Goal: Information Seeking & Learning: Learn about a topic

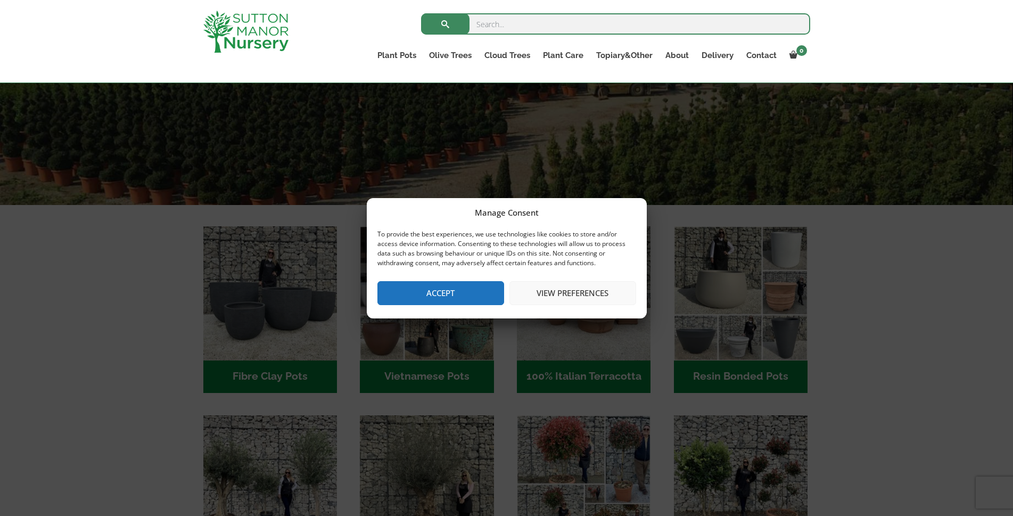
scroll to position [213, 0]
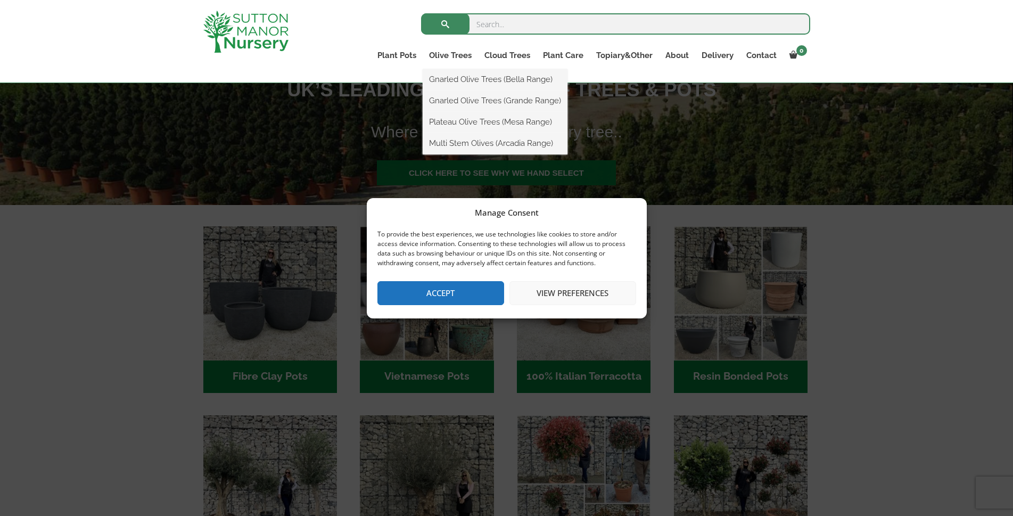
click at [451, 288] on button "Accept" at bounding box center [440, 293] width 127 height 24
click at [467, 295] on img "Visit product category Vietnamese Pots" at bounding box center [427, 293] width 134 height 134
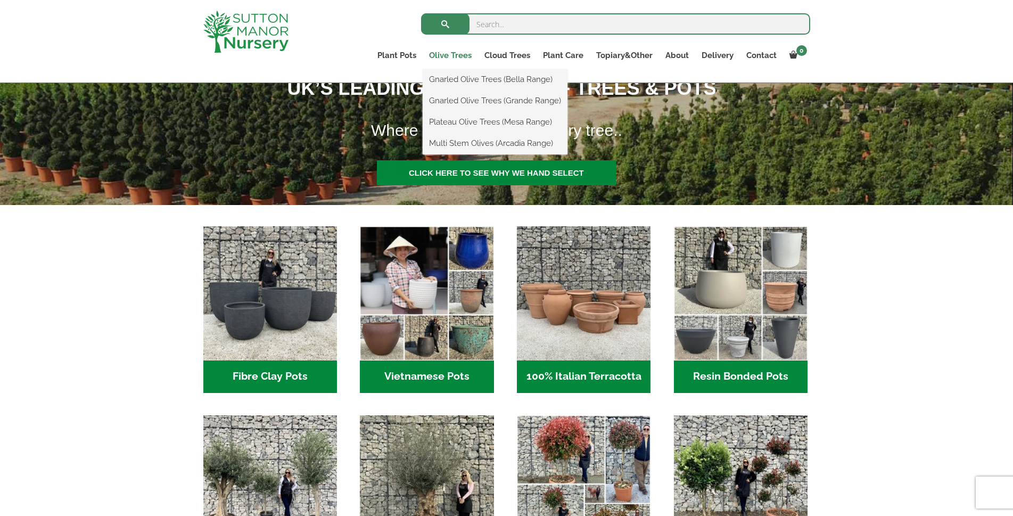
scroll to position [0, 0]
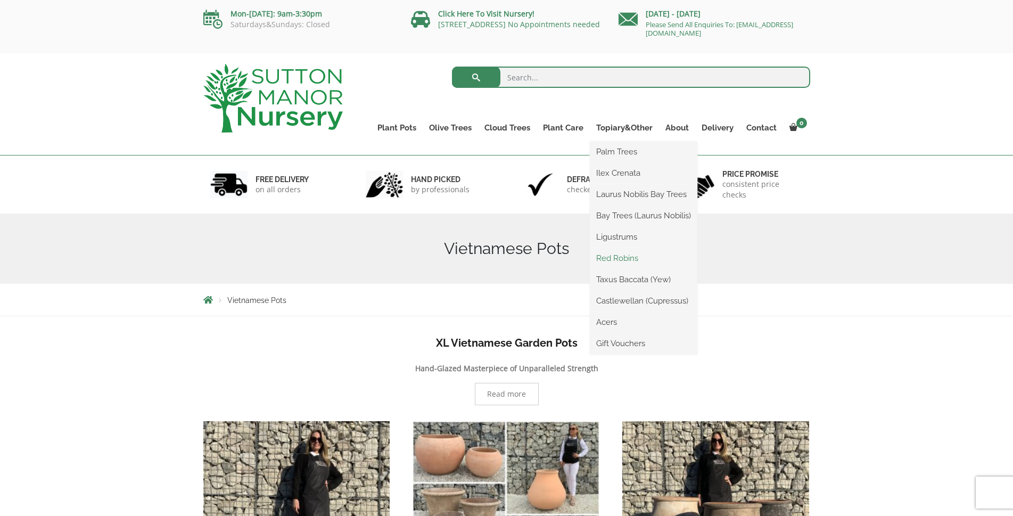
click at [621, 260] on link "Red Robins" at bounding box center [644, 258] width 108 height 16
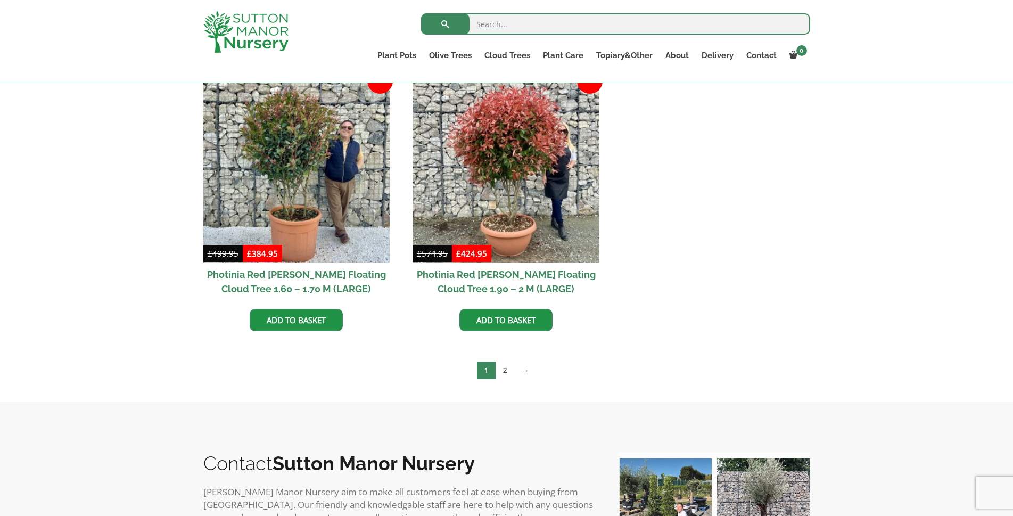
scroll to position [479, 0]
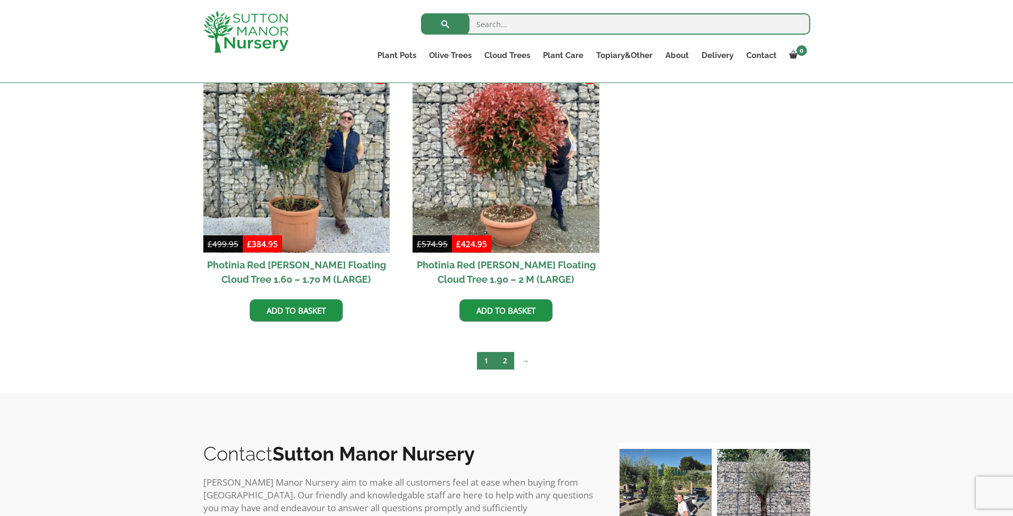
click at [508, 358] on link "2" at bounding box center [505, 361] width 19 height 18
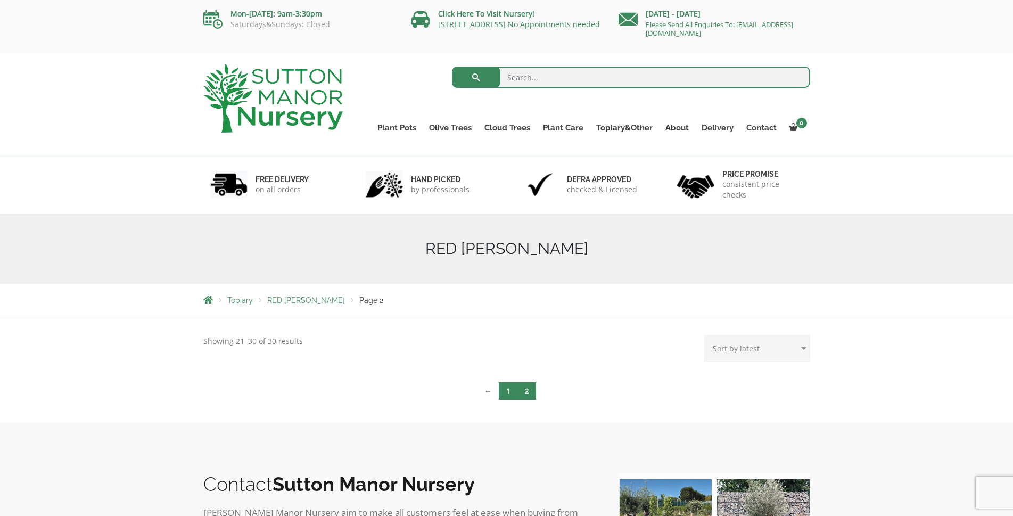
click at [506, 392] on link "1" at bounding box center [508, 391] width 19 height 18
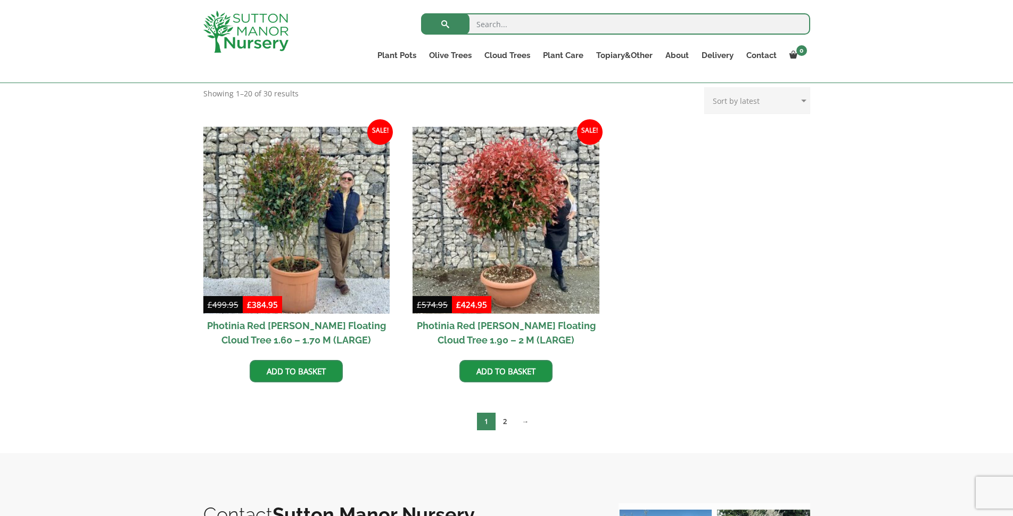
scroll to position [426, 0]
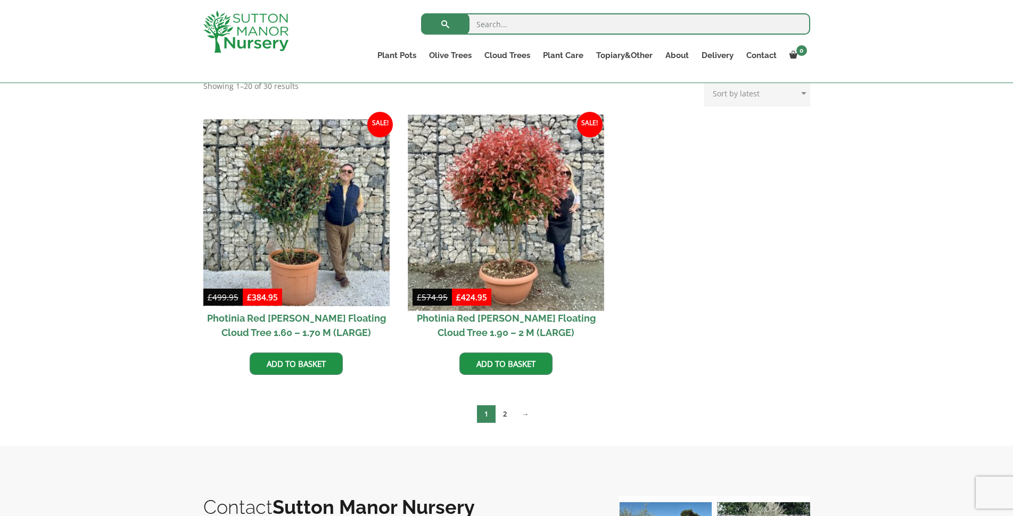
click at [506, 248] on img at bounding box center [506, 212] width 196 height 196
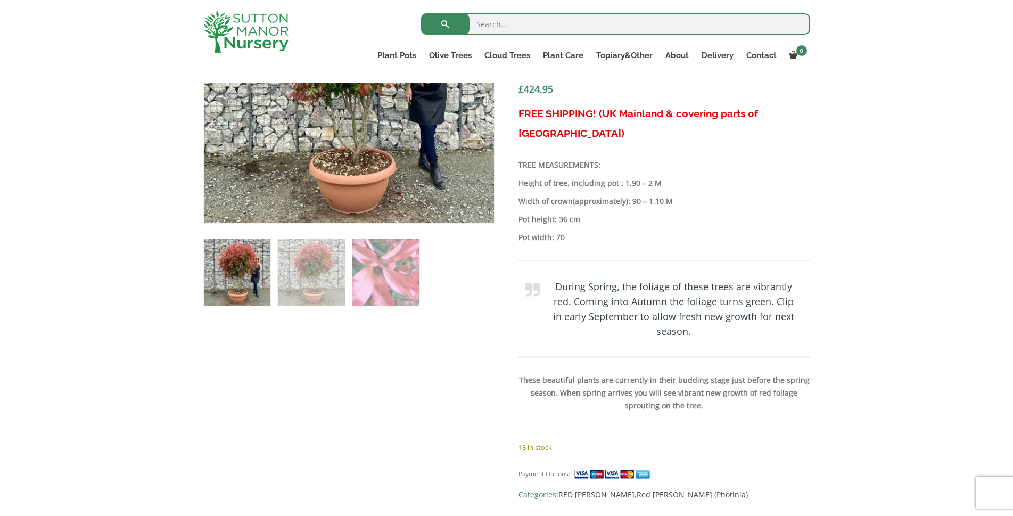
scroll to position [373, 0]
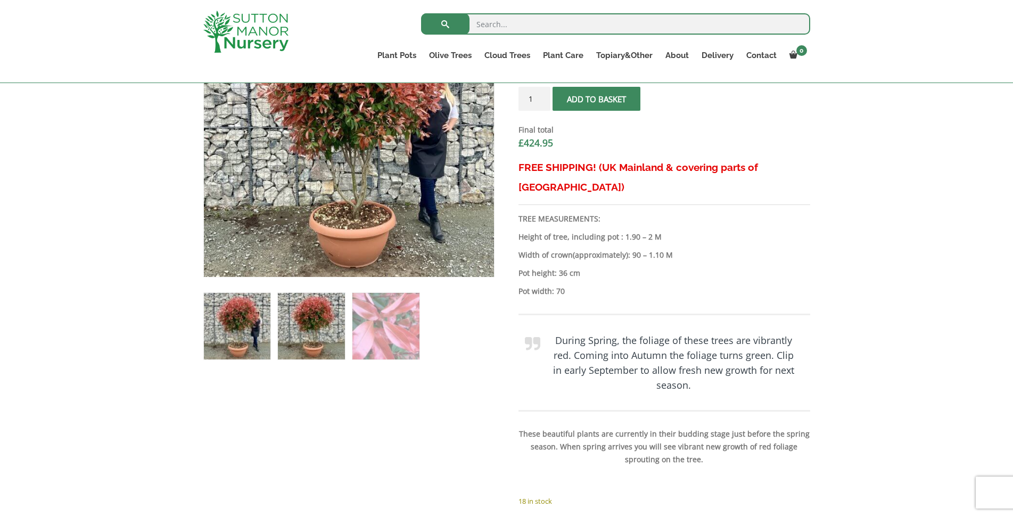
click at [332, 335] on img at bounding box center [311, 326] width 67 height 67
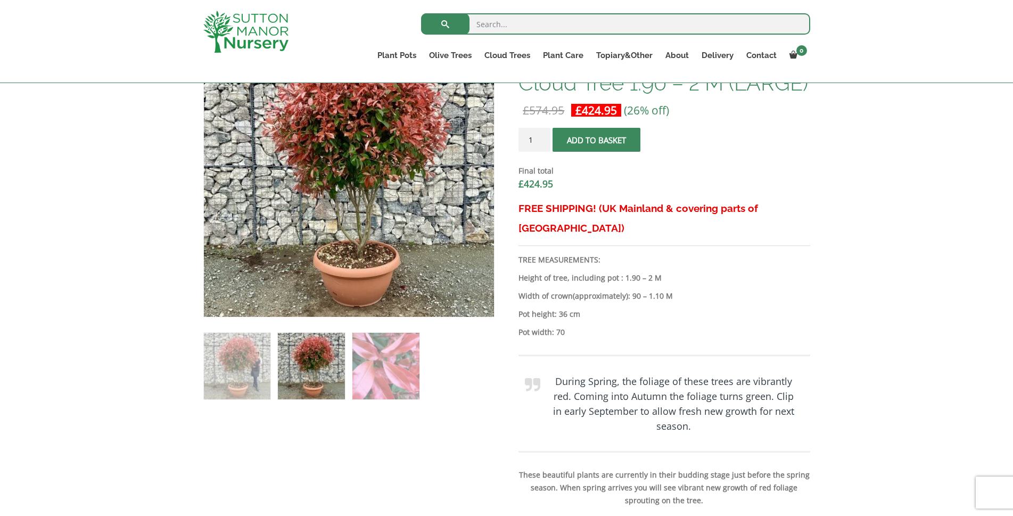
scroll to position [266, 0]
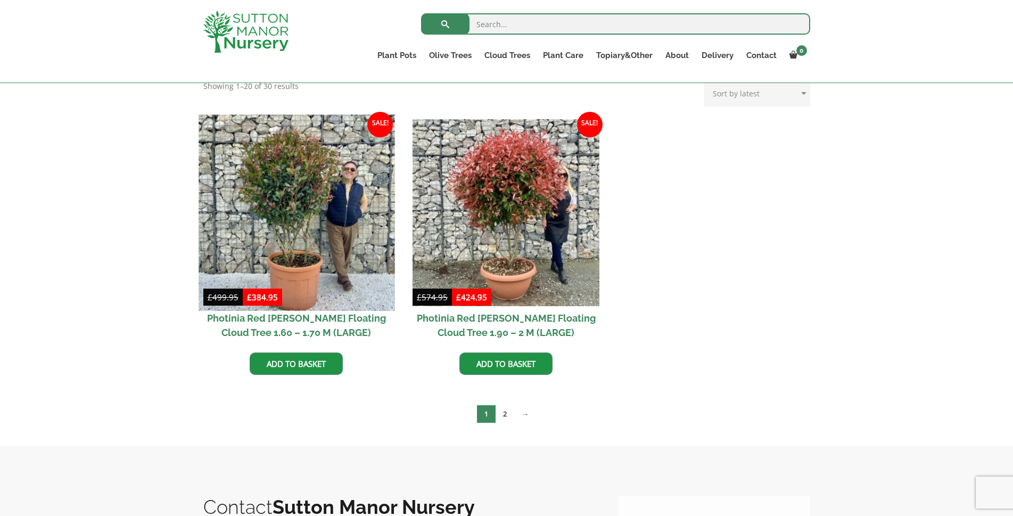
scroll to position [445, 0]
click at [312, 208] on img at bounding box center [297, 212] width 196 height 196
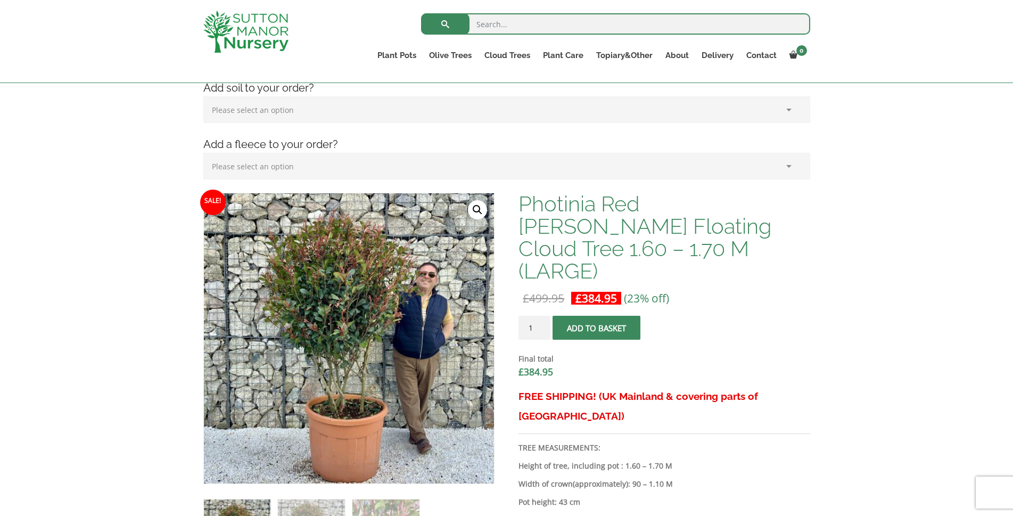
scroll to position [141, 0]
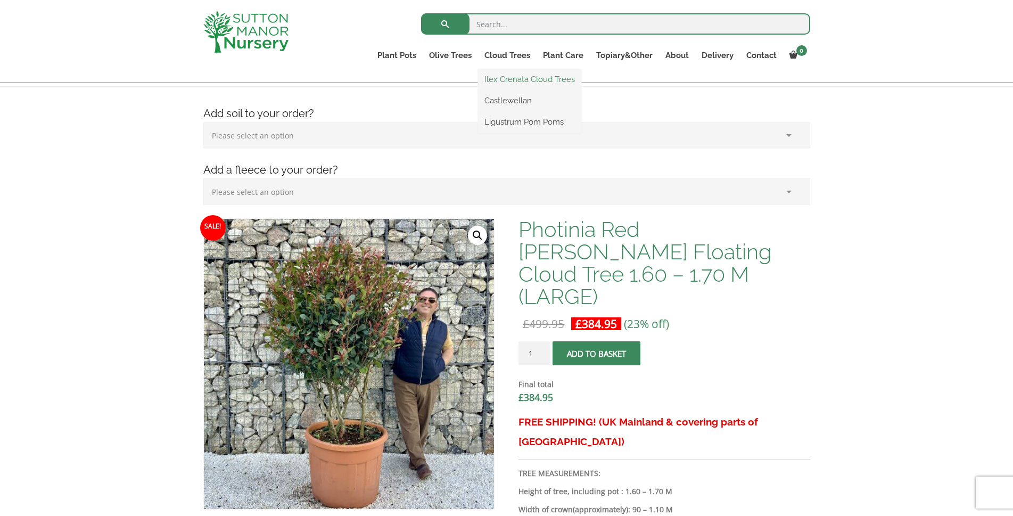
click at [513, 81] on link "Ilex Crenata Cloud Trees" at bounding box center [529, 79] width 103 height 16
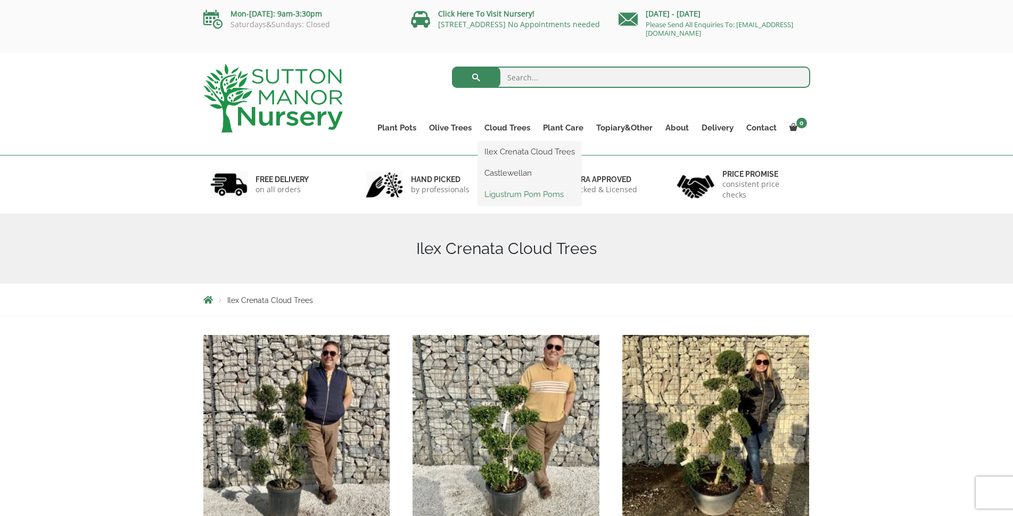
click at [507, 197] on link "Ligustrum Pom Poms" at bounding box center [529, 194] width 103 height 16
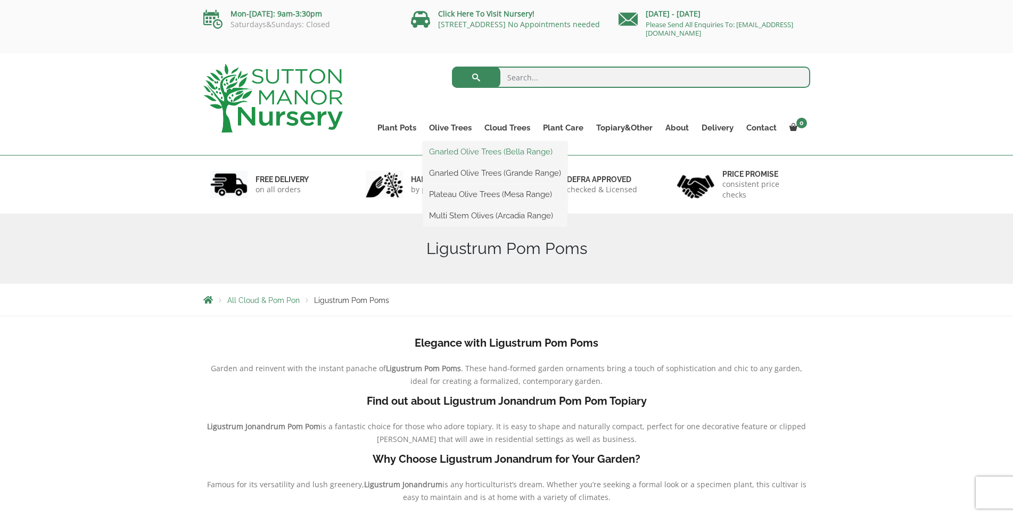
click at [456, 149] on link "Gnarled Olive Trees (Bella Range)" at bounding box center [495, 152] width 145 height 16
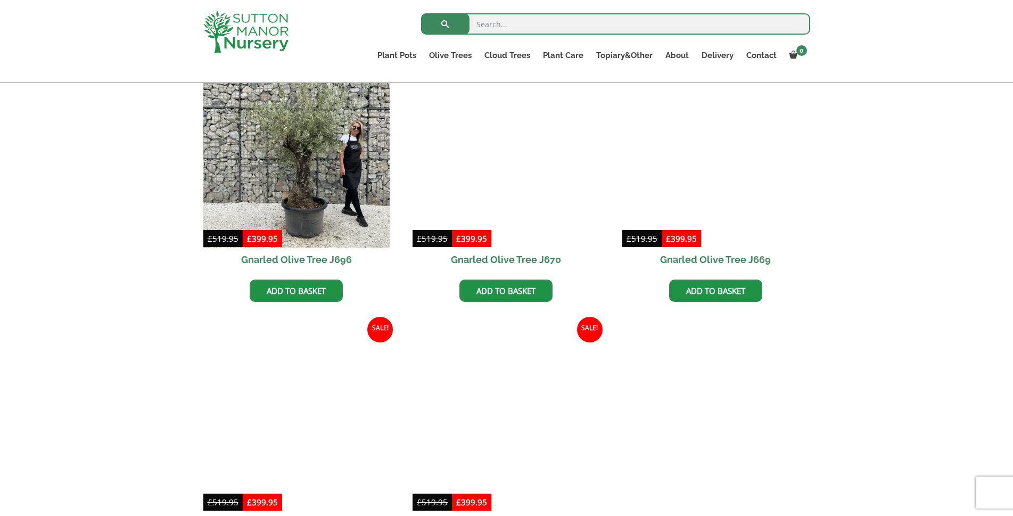
scroll to position [745, 0]
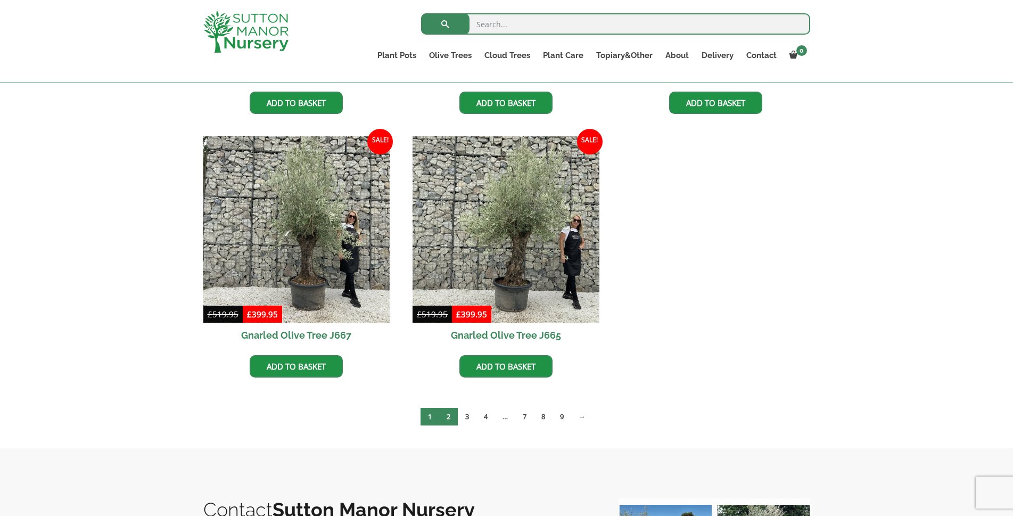
click at [449, 418] on link "2" at bounding box center [448, 417] width 19 height 18
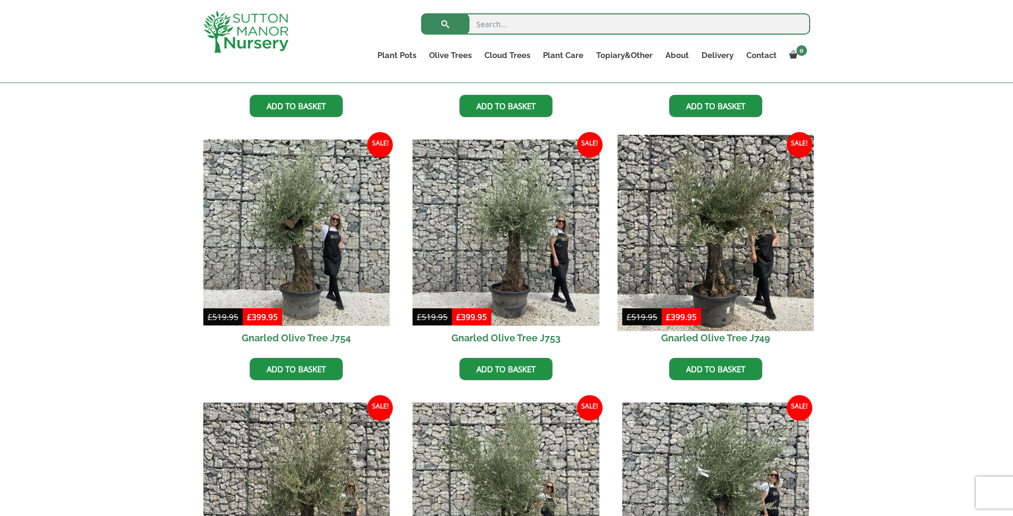
scroll to position [745, 0]
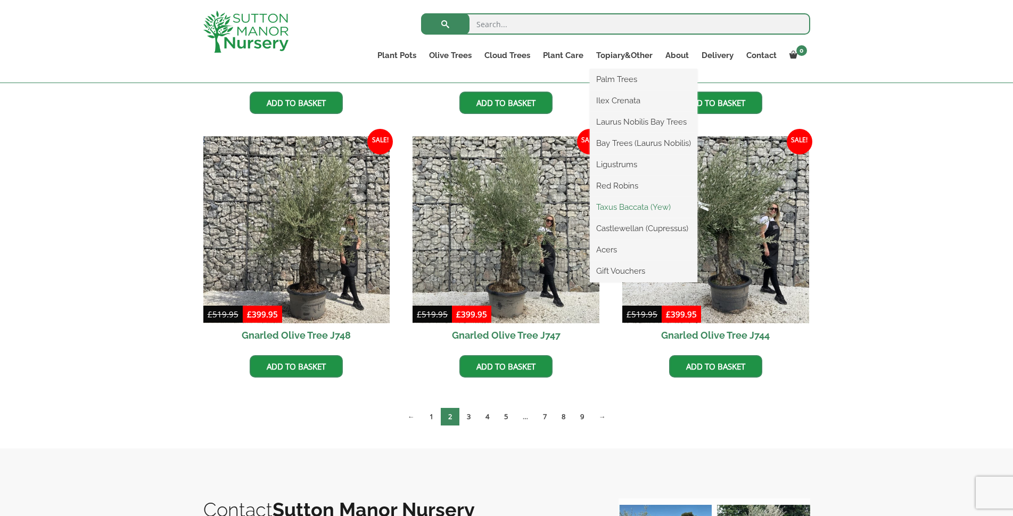
click at [651, 206] on link "Taxus Baccata (Yew)" at bounding box center [644, 207] width 108 height 16
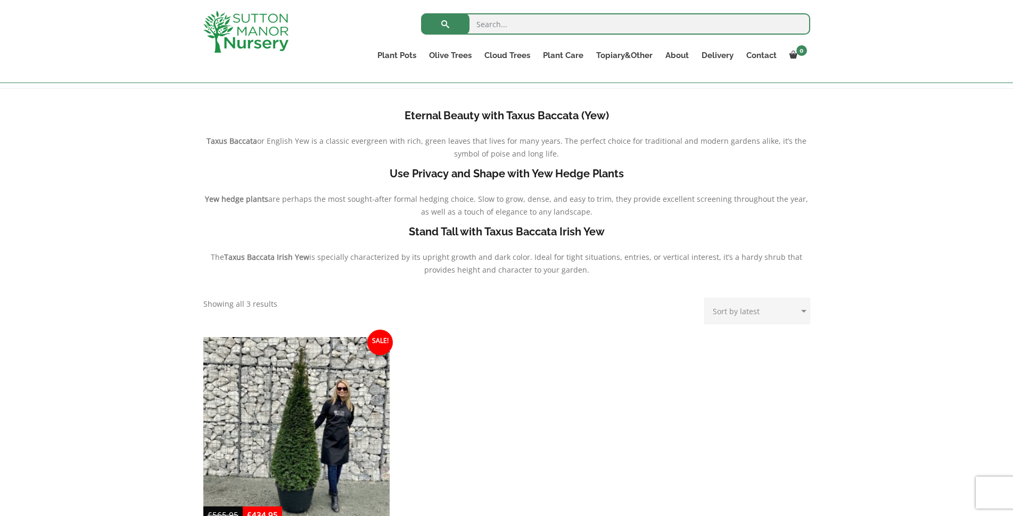
scroll to position [160, 0]
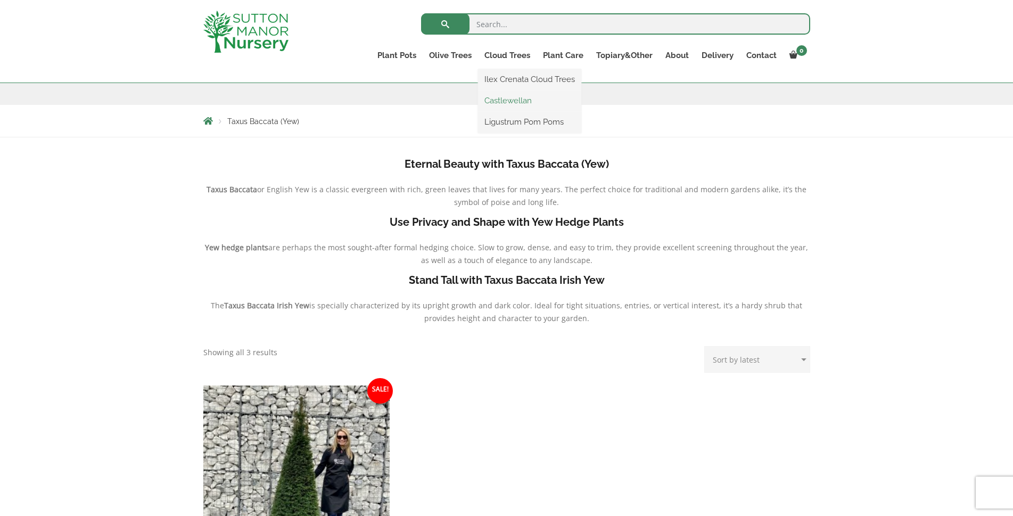
click at [519, 98] on link "Castlewellan" at bounding box center [529, 101] width 103 height 16
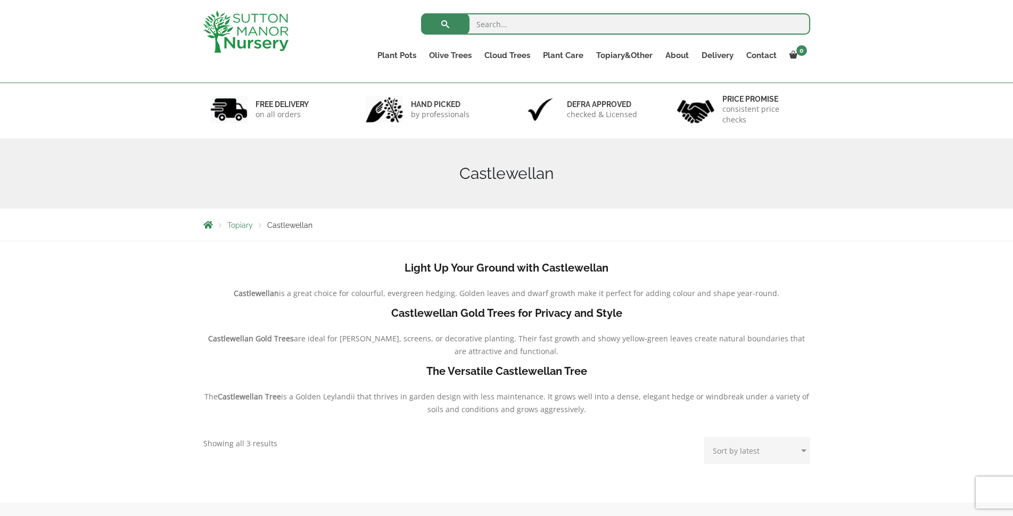
scroll to position [53, 0]
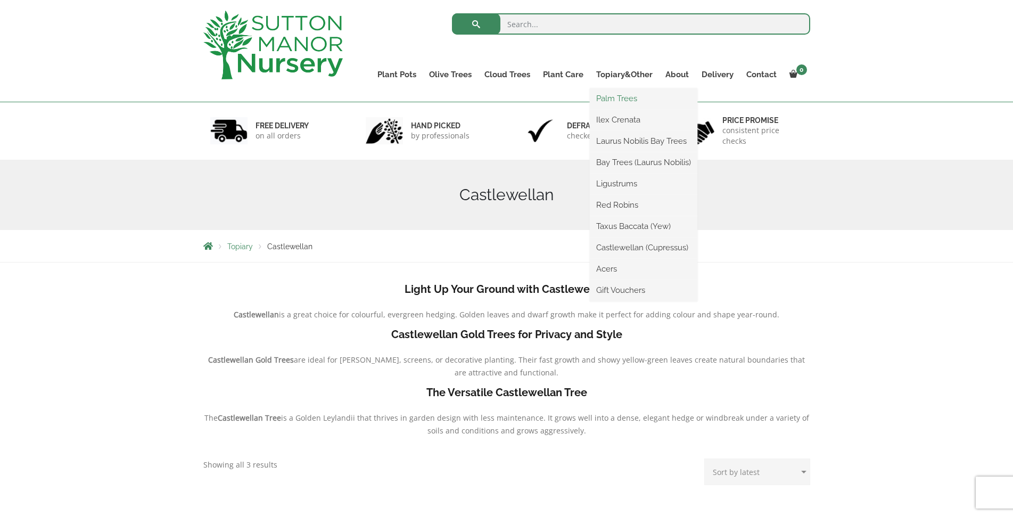
click at [625, 96] on link "Palm Trees" at bounding box center [644, 98] width 108 height 16
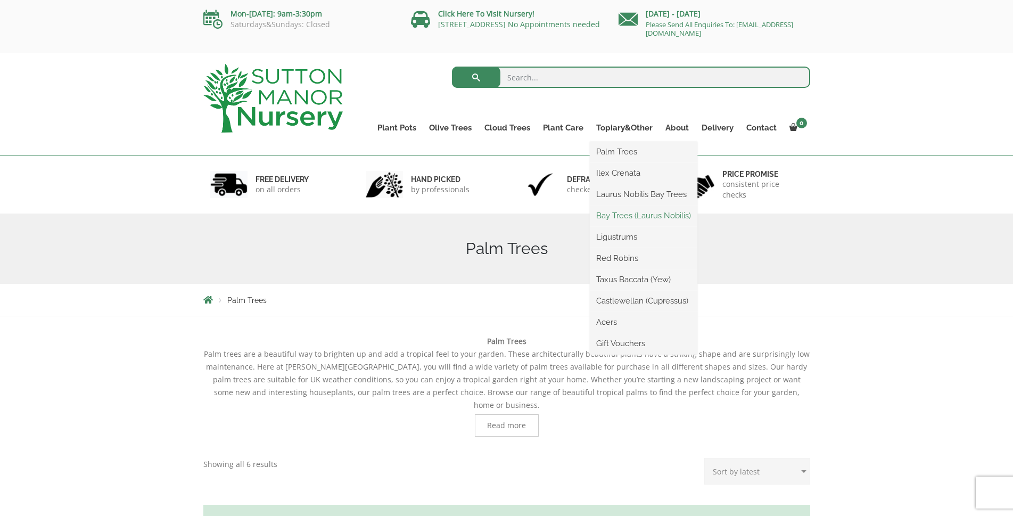
click at [632, 216] on link "Bay Trees (Laurus Nobilis)" at bounding box center [644, 216] width 108 height 16
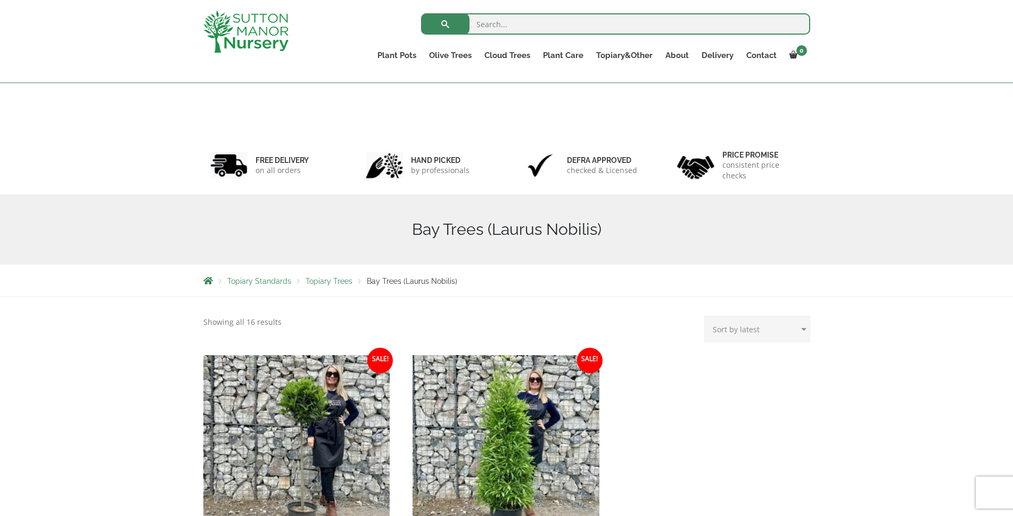
scroll to position [266, 0]
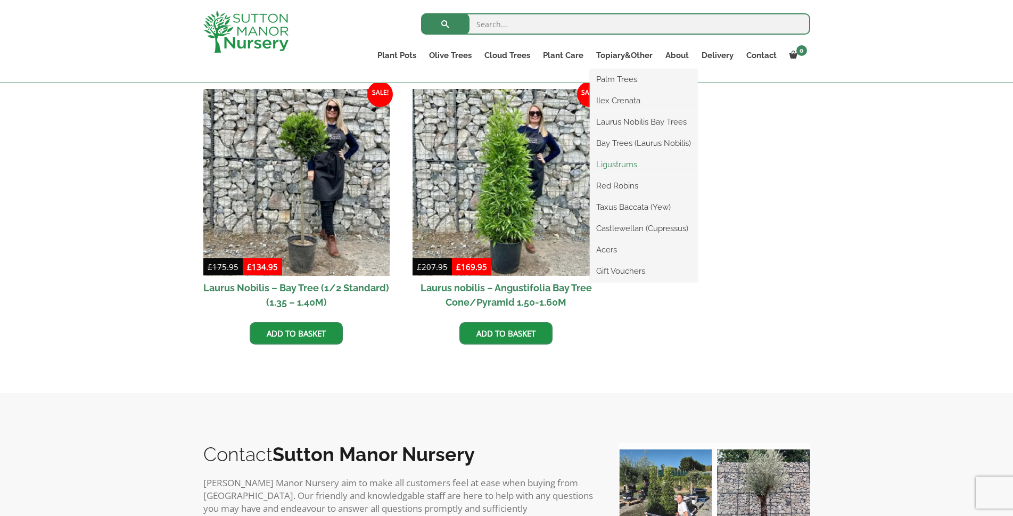
click at [633, 165] on link "Ligustrums" at bounding box center [644, 164] width 108 height 16
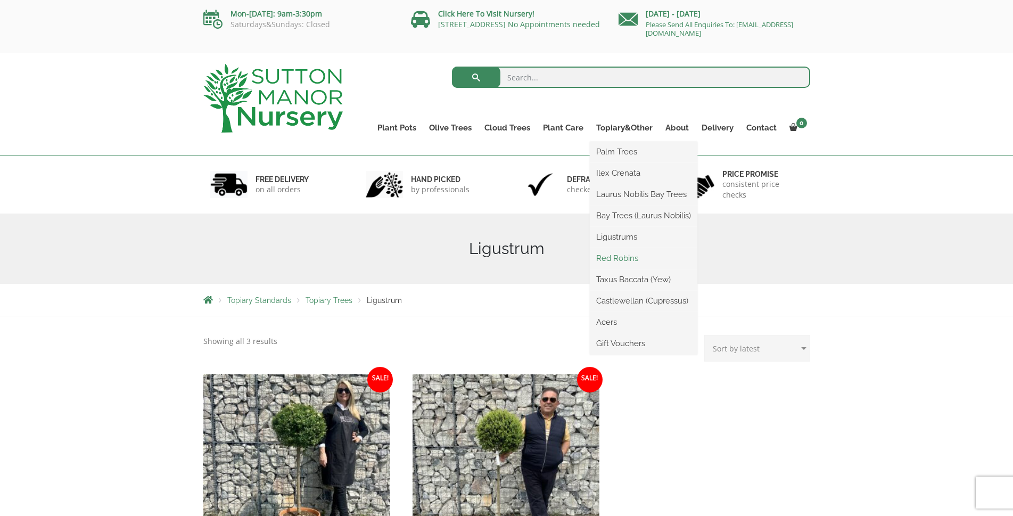
click at [624, 259] on link "Red Robins" at bounding box center [644, 258] width 108 height 16
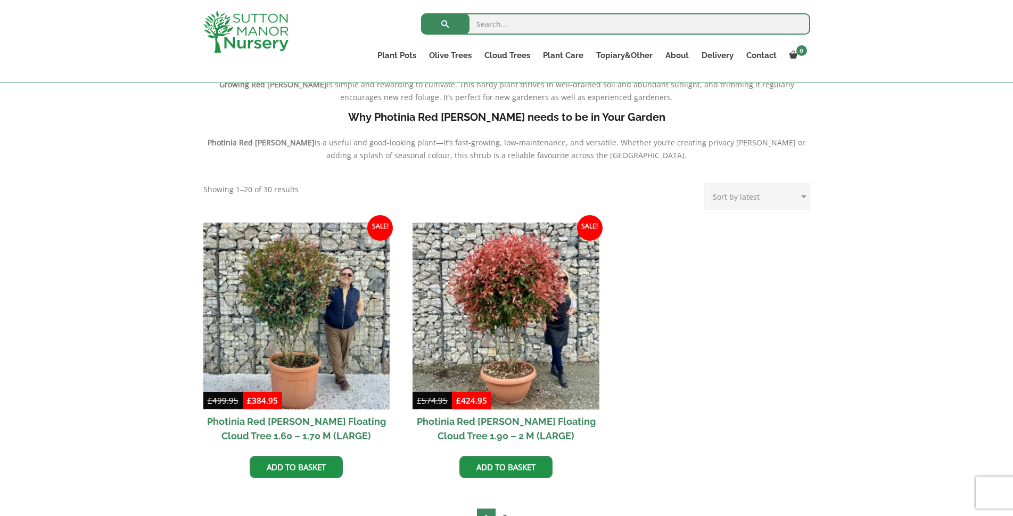
scroll to position [319, 0]
